Goal: Understand process/instructions: Learn how to perform a task or action

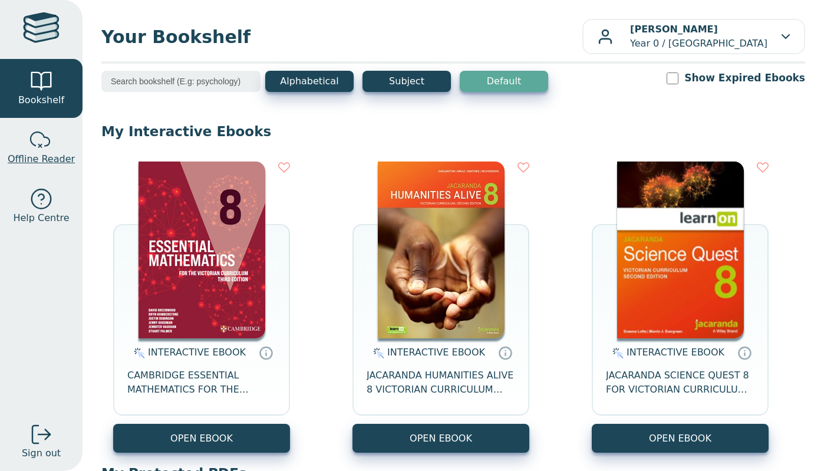
click at [38, 124] on link "Offline Reader" at bounding box center [41, 147] width 82 height 59
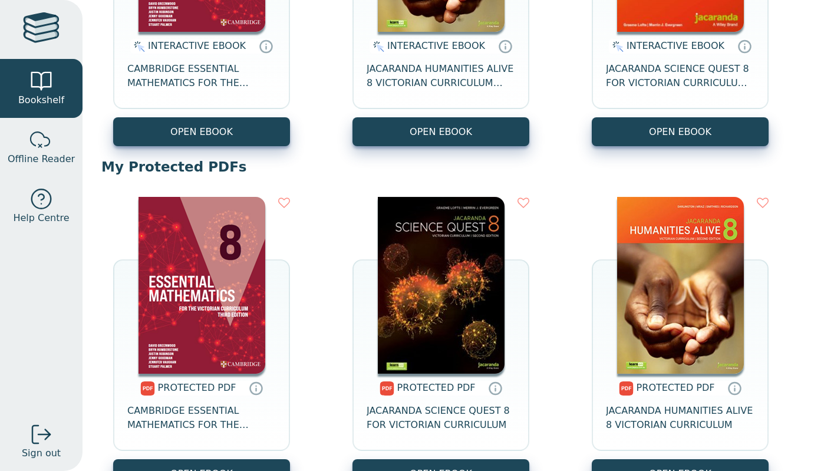
scroll to position [358, 0]
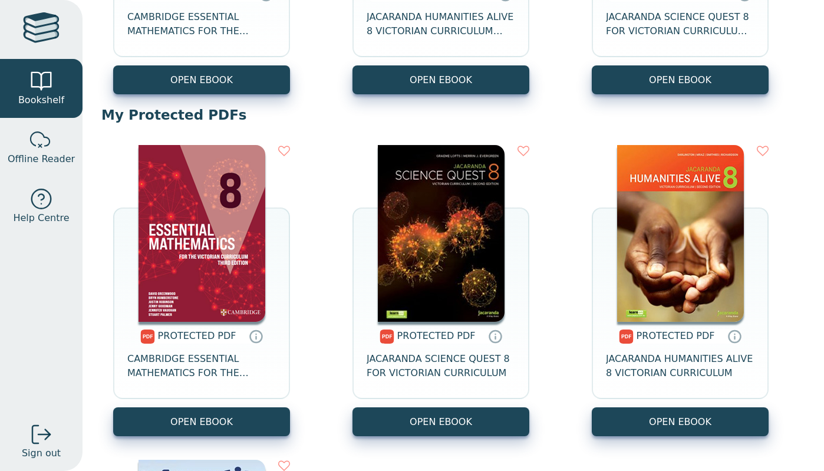
click at [232, 296] on img at bounding box center [201, 233] width 127 height 177
click at [189, 352] on span "CAMBRIDGE ESSENTIAL MATHEMATICS FOR THE VICTORIAN CURRICULUM YEAR 8 3E" at bounding box center [201, 366] width 148 height 28
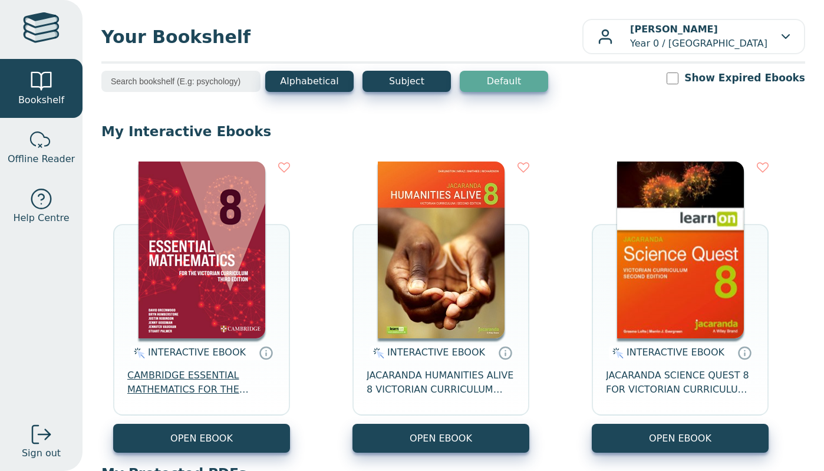
click at [205, 389] on span "CAMBRIDGE ESSENTIAL MATHEMATICS FOR THE VICTORIAN CURRICULUM YEAR 8 EBOOK 3E" at bounding box center [201, 382] width 148 height 28
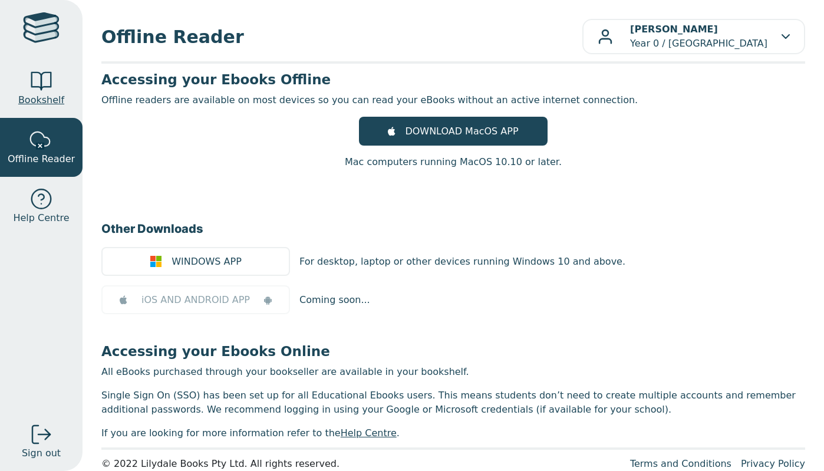
click at [34, 94] on span "Bookshelf" at bounding box center [41, 100] width 46 height 14
click at [58, 105] on span "Bookshelf" at bounding box center [41, 100] width 46 height 14
click at [31, 75] on div at bounding box center [41, 82] width 24 height 24
